Goal: Browse casually

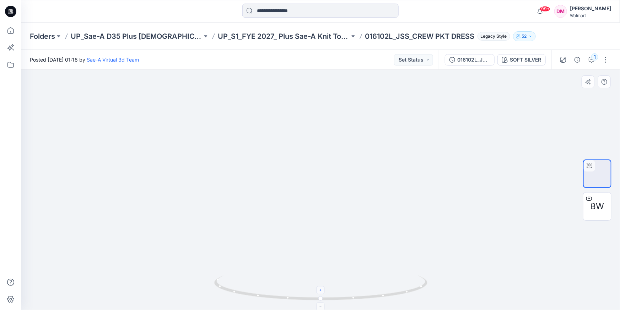
click at [322, 290] on icon at bounding box center [321, 290] width 4 height 4
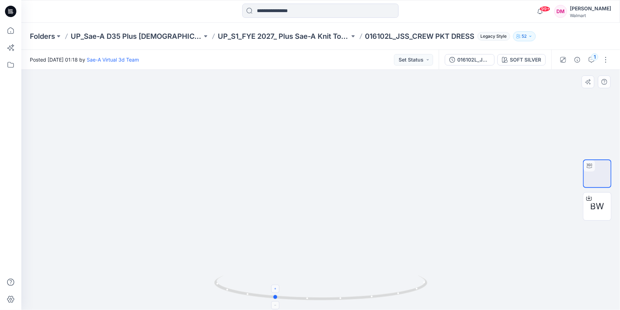
drag, startPoint x: 356, startPoint y: 299, endPoint x: 304, endPoint y: 297, distance: 52.0
click at [304, 297] on icon at bounding box center [321, 288] width 215 height 27
drag, startPoint x: 341, startPoint y: 210, endPoint x: 342, endPoint y: 232, distance: 21.8
click at [342, 7] on img at bounding box center [321, 7] width 416 height 0
drag, startPoint x: 342, startPoint y: 300, endPoint x: 465, endPoint y: 289, distance: 123.5
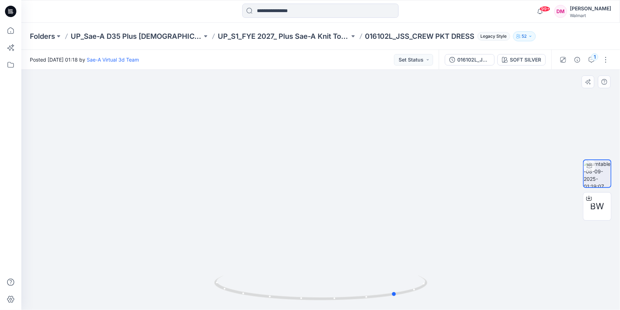
click at [465, 289] on div at bounding box center [320, 190] width 599 height 240
drag, startPoint x: 400, startPoint y: 213, endPoint x: 402, endPoint y: 220, distance: 7.1
click at [402, 220] on img at bounding box center [321, 222] width 416 height 416
